Goal: Information Seeking & Learning: Learn about a topic

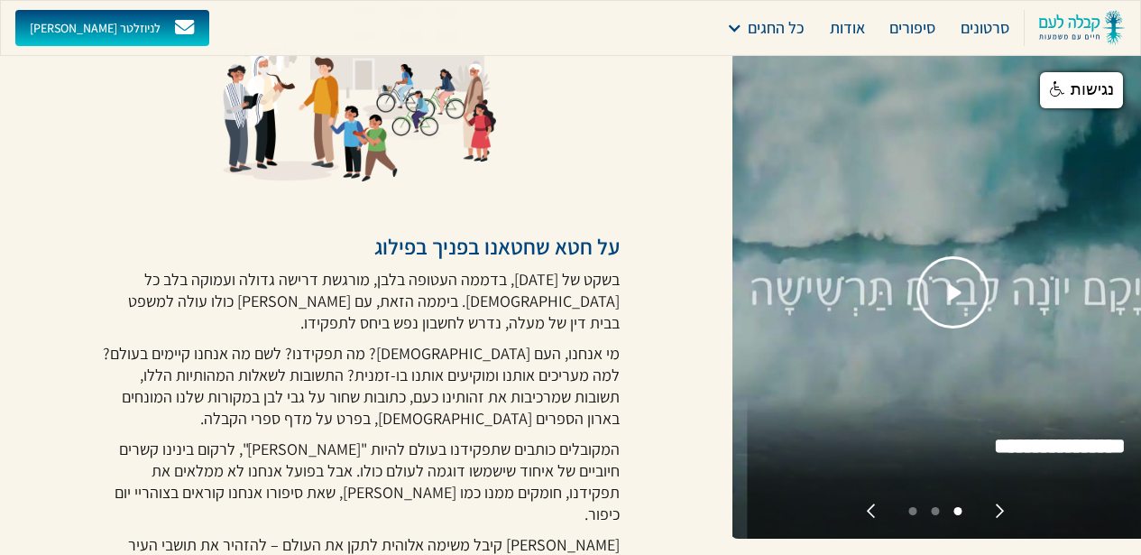
scroll to position [217, 0]
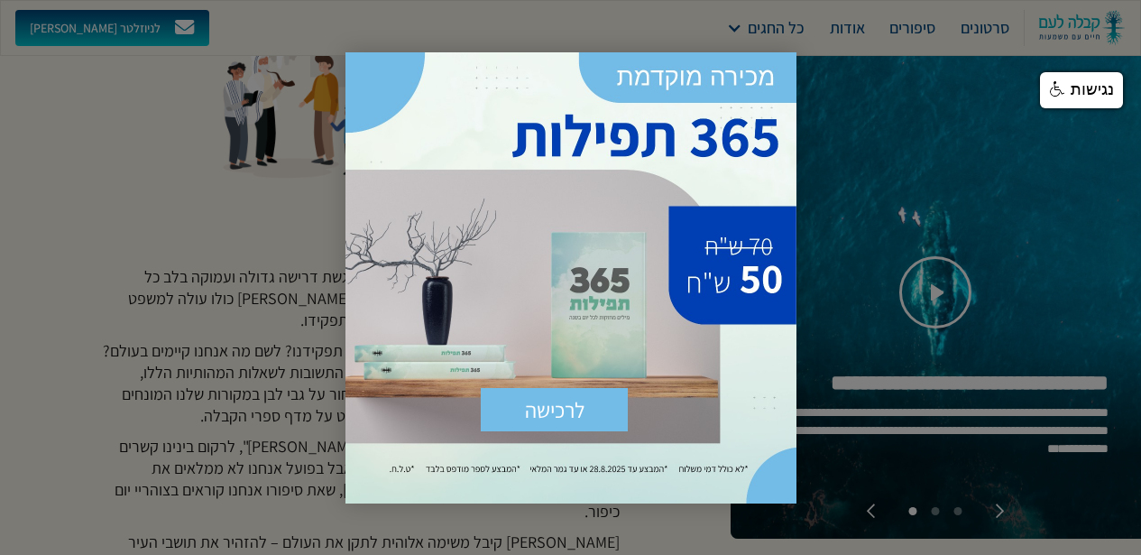
click at [233, 373] on div at bounding box center [570, 277] width 1141 height 555
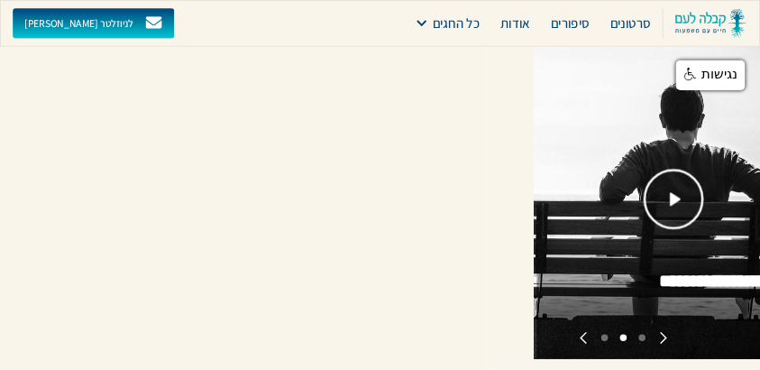
scroll to position [216, 0]
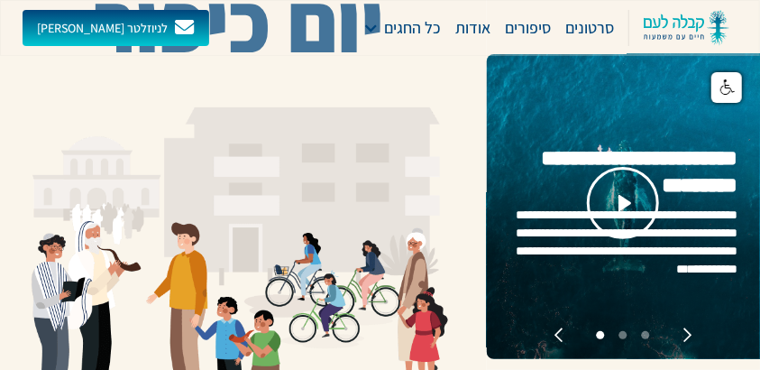
scroll to position [65, 0]
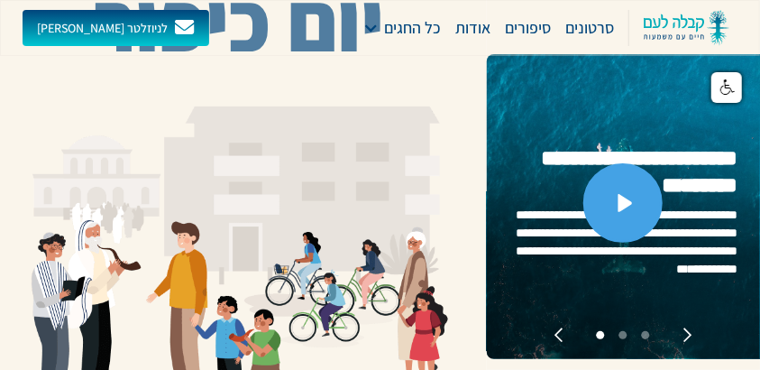
click at [628, 214] on link "open lightbox" at bounding box center [623, 202] width 79 height 79
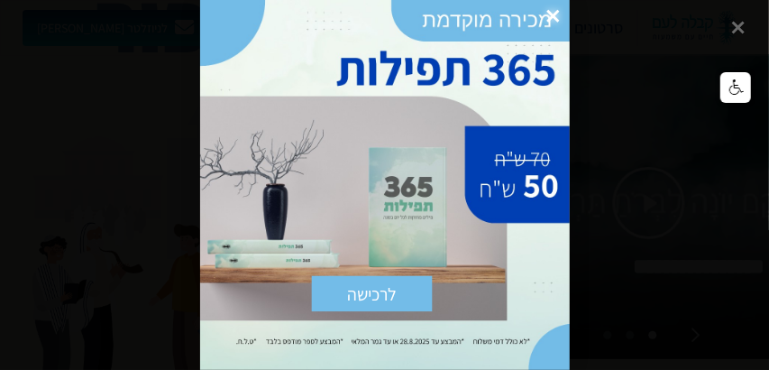
click at [739, 25] on div at bounding box center [384, 185] width 769 height 370
click at [547, 14] on span "×" at bounding box center [553, 16] width 32 height 32
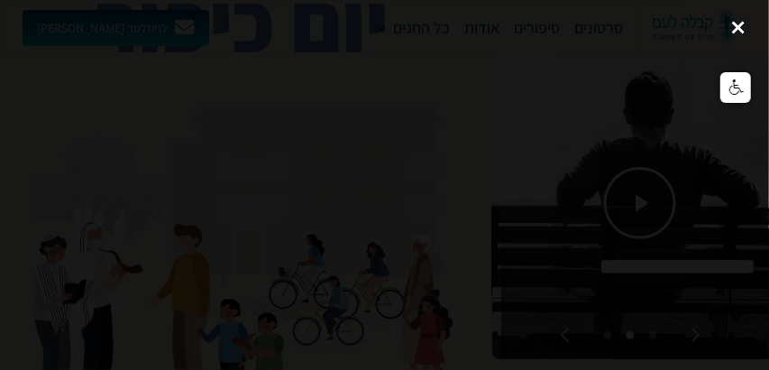
click at [737, 26] on div "close lightbox" at bounding box center [738, 27] width 61 height 40
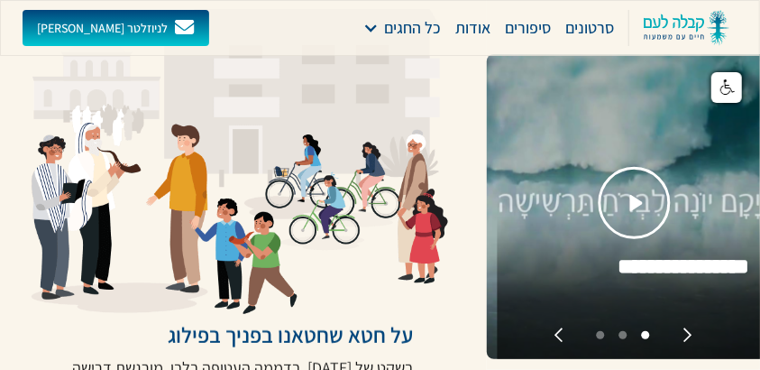
scroll to position [165, 0]
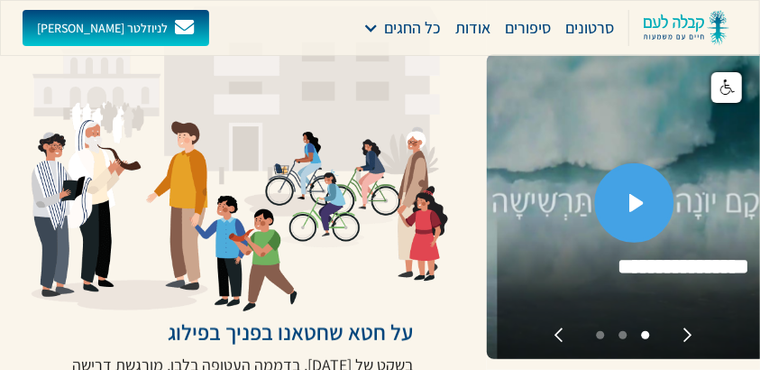
click at [631, 216] on link "open lightbox" at bounding box center [634, 202] width 79 height 79
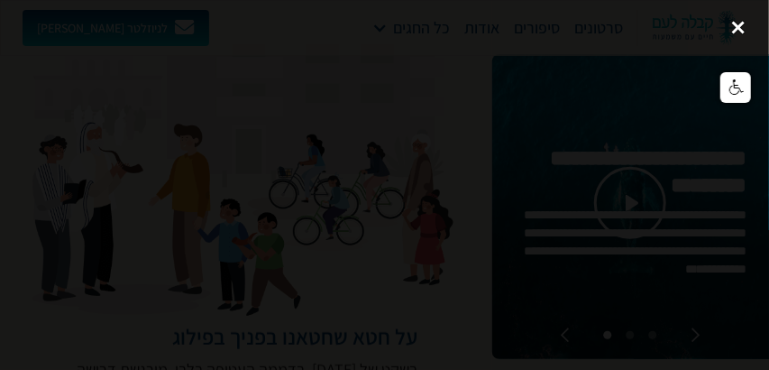
click at [743, 23] on div "close lightbox" at bounding box center [738, 27] width 61 height 40
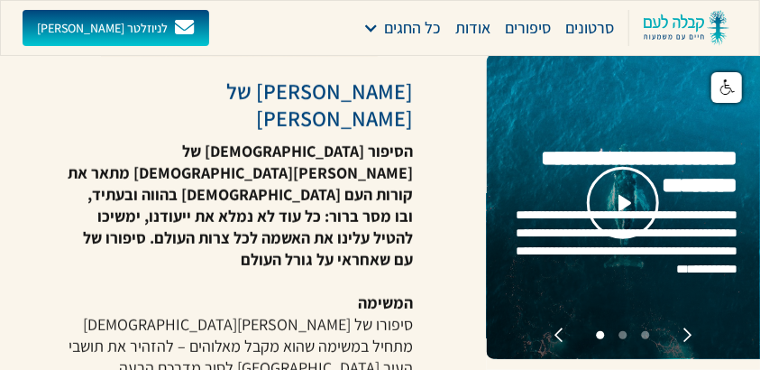
scroll to position [2574, 0]
